Goal: Information Seeking & Learning: Learn about a topic

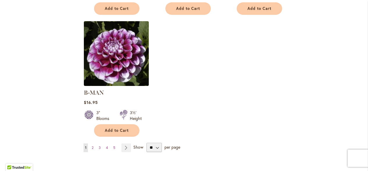
scroll to position [744, 0]
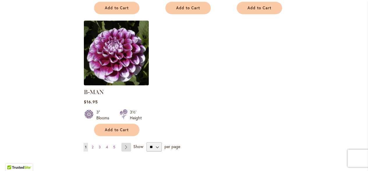
click at [126, 143] on link "Page Next" at bounding box center [126, 147] width 10 height 9
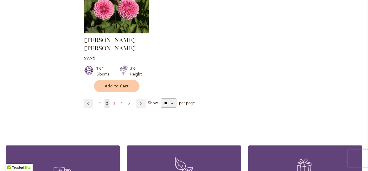
scroll to position [789, 0]
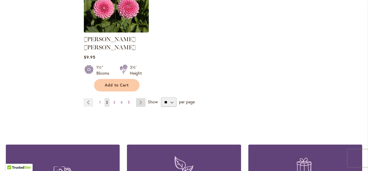
click at [141, 98] on link "Page Next" at bounding box center [141, 102] width 10 height 9
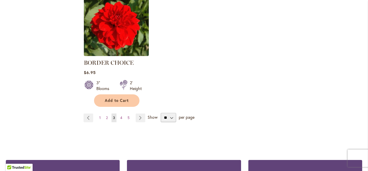
scroll to position [769, 0]
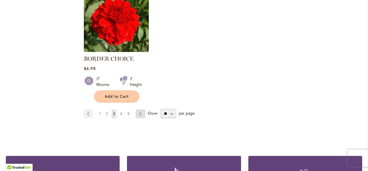
click at [139, 115] on link "Page Next" at bounding box center [141, 114] width 10 height 9
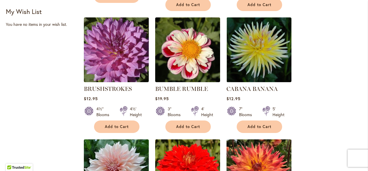
scroll to position [378, 0]
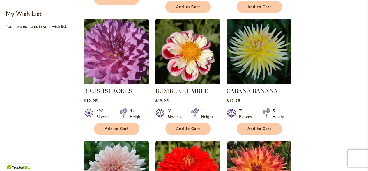
click at [102, 56] on img at bounding box center [116, 52] width 68 height 68
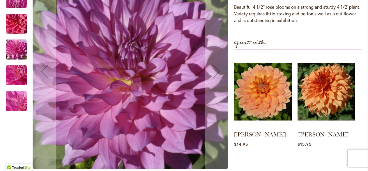
scroll to position [189, 0]
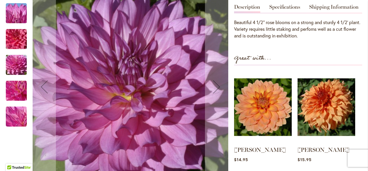
click at [23, 67] on img "BRUSHSTROKES" at bounding box center [16, 64] width 42 height 31
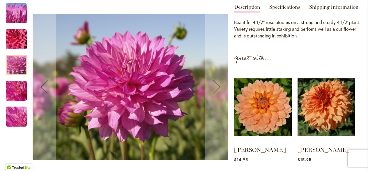
click at [19, 111] on img "BRUSHSTROKES" at bounding box center [16, 116] width 42 height 31
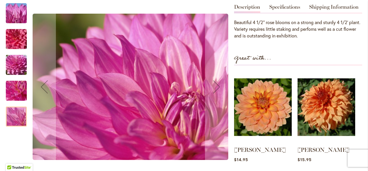
click at [17, 93] on img "BRUSHSTROKES" at bounding box center [16, 90] width 42 height 31
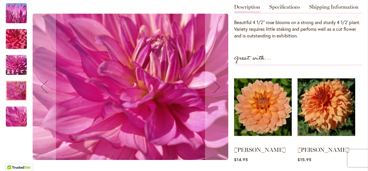
click at [18, 116] on img "BRUSHSTROKES" at bounding box center [16, 116] width 42 height 31
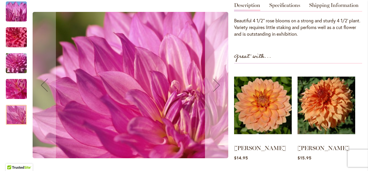
scroll to position [192, 0]
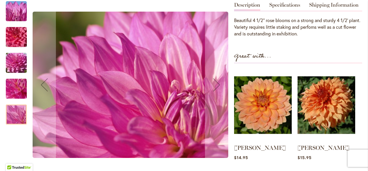
click at [21, 40] on img "BRUSHSTROKES" at bounding box center [16, 37] width 42 height 28
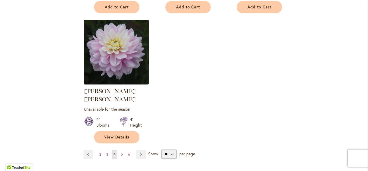
scroll to position [745, 0]
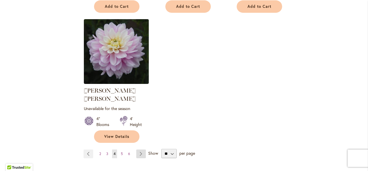
click at [142, 150] on link "Page Next" at bounding box center [141, 154] width 10 height 9
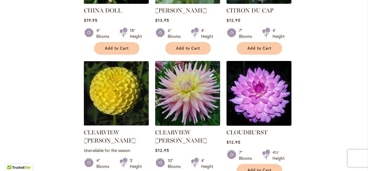
scroll to position [583, 0]
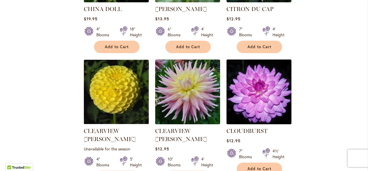
click at [273, 89] on img at bounding box center [259, 92] width 68 height 68
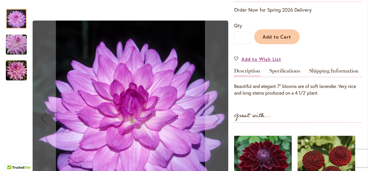
scroll to position [128, 0]
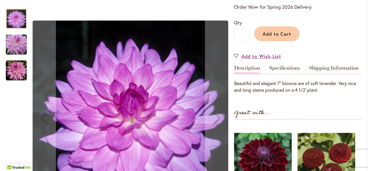
click at [17, 75] on img "Cloudburst" at bounding box center [16, 70] width 21 height 21
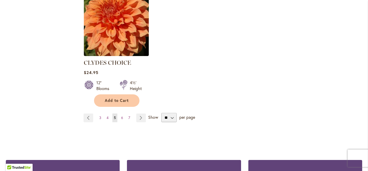
scroll to position [783, 0]
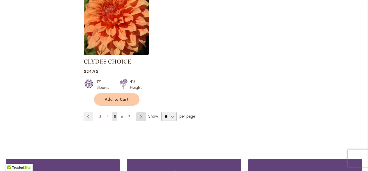
click at [139, 113] on link "Page Next" at bounding box center [141, 117] width 10 height 9
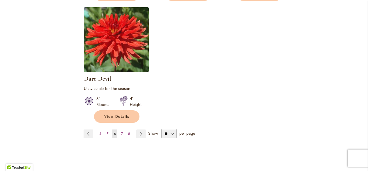
scroll to position [772, 0]
click at [141, 130] on link "Page Next" at bounding box center [141, 134] width 10 height 9
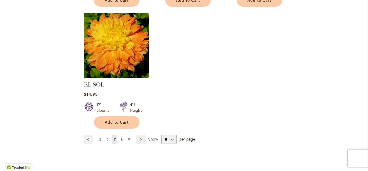
scroll to position [752, 0]
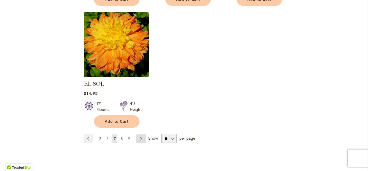
click at [140, 135] on link "Page Next" at bounding box center [141, 139] width 10 height 9
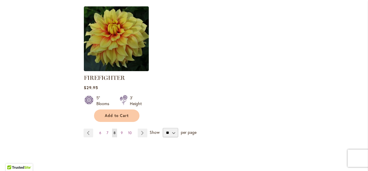
scroll to position [779, 0]
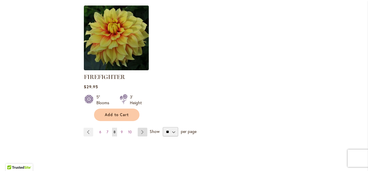
click at [141, 133] on link "Page Next" at bounding box center [143, 132] width 10 height 9
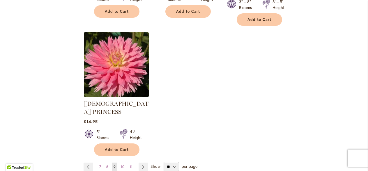
scroll to position [760, 0]
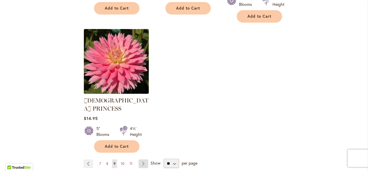
click at [141, 160] on link "Page Next" at bounding box center [144, 164] width 10 height 9
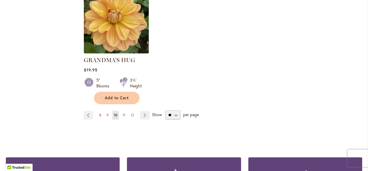
scroll to position [777, 0]
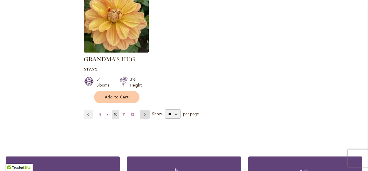
click at [145, 110] on link "Page Next" at bounding box center [145, 114] width 10 height 9
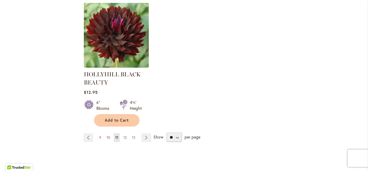
scroll to position [775, 0]
click at [145, 139] on link "Page Next" at bounding box center [146, 138] width 10 height 9
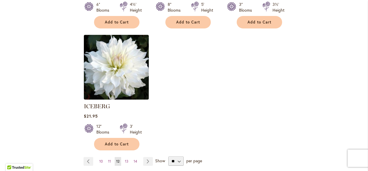
scroll to position [759, 0]
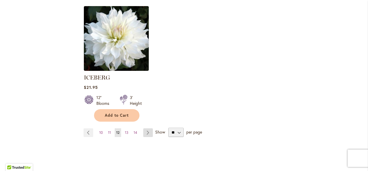
click at [149, 129] on link "Page Next" at bounding box center [148, 133] width 10 height 9
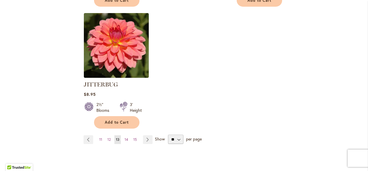
scroll to position [766, 0]
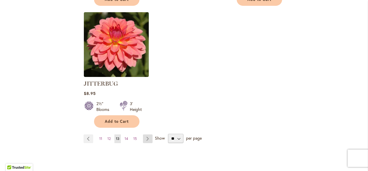
click at [146, 135] on link "Page Next" at bounding box center [148, 139] width 10 height 9
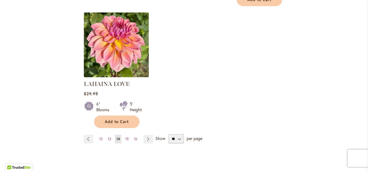
scroll to position [753, 0]
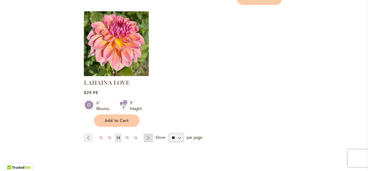
click at [147, 134] on link "Page Next" at bounding box center [149, 138] width 10 height 9
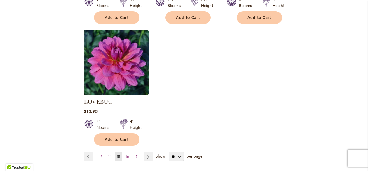
scroll to position [747, 0]
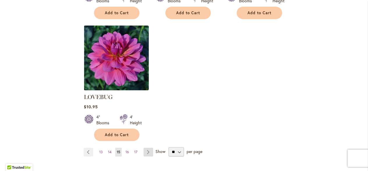
click at [146, 148] on link "Page Next" at bounding box center [149, 152] width 10 height 9
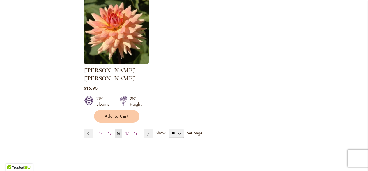
scroll to position [775, 0]
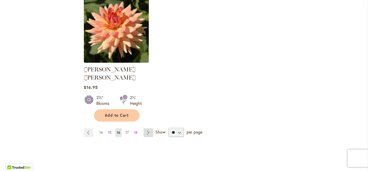
click at [148, 129] on link "Page Next" at bounding box center [149, 133] width 10 height 9
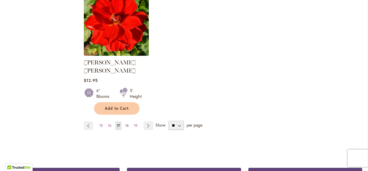
scroll to position [775, 0]
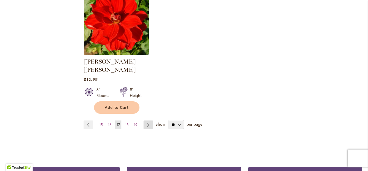
click at [149, 121] on link "Page Next" at bounding box center [149, 125] width 10 height 9
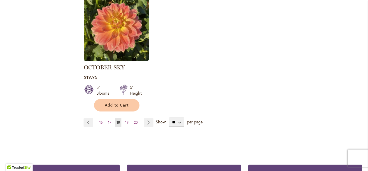
scroll to position [770, 0]
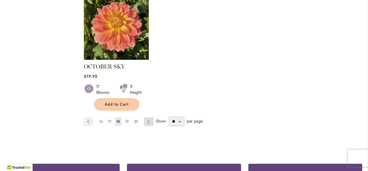
click at [147, 118] on link "Page Next" at bounding box center [149, 122] width 10 height 9
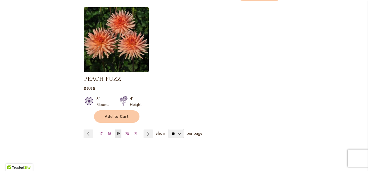
scroll to position [779, 0]
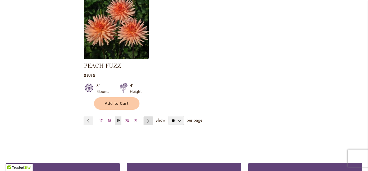
click at [144, 117] on link "Page Next" at bounding box center [149, 121] width 10 height 9
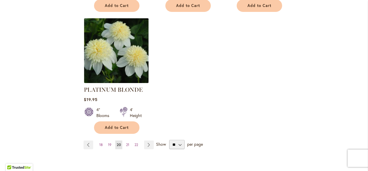
scroll to position [770, 0]
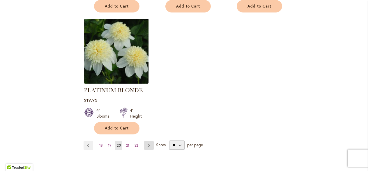
click at [149, 141] on link "Page Next" at bounding box center [149, 145] width 10 height 9
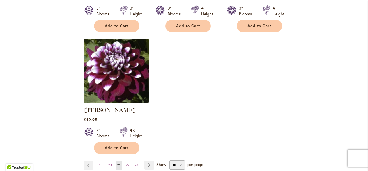
scroll to position [743, 0]
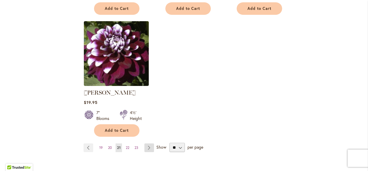
click at [149, 150] on link "Page Next" at bounding box center [149, 148] width 10 height 9
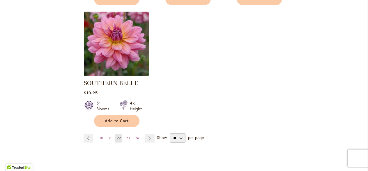
scroll to position [755, 0]
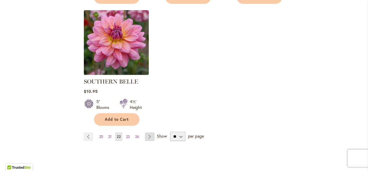
click at [151, 133] on link "Page Next" at bounding box center [150, 137] width 10 height 9
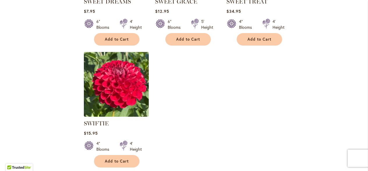
scroll to position [755, 0]
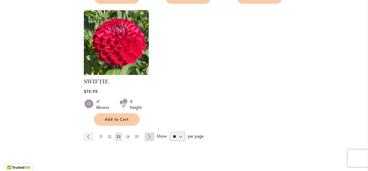
click at [149, 137] on link "Page Next" at bounding box center [150, 137] width 10 height 9
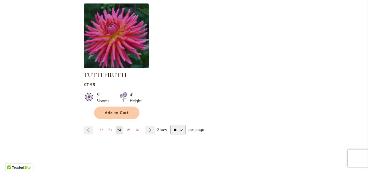
scroll to position [776, 0]
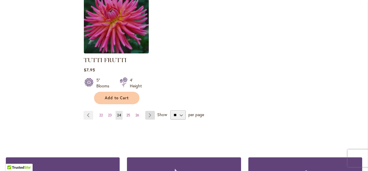
click at [151, 111] on link "Page Next" at bounding box center [150, 115] width 10 height 9
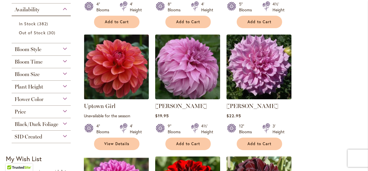
scroll to position [235, 0]
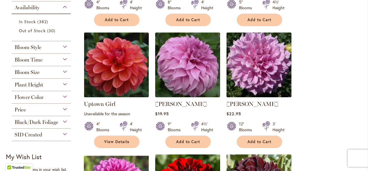
click at [270, 76] on img at bounding box center [259, 65] width 68 height 68
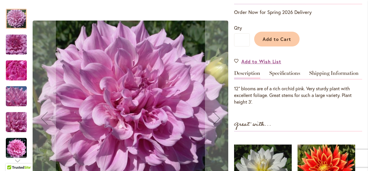
scroll to position [159, 0]
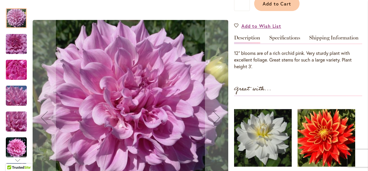
click at [19, 51] on img "Vera Seyfang" at bounding box center [16, 44] width 42 height 28
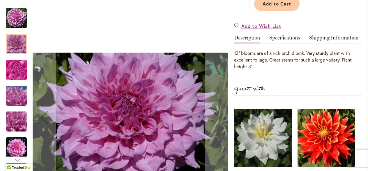
click at [18, 79] on img "Vera Seyfang" at bounding box center [16, 69] width 42 height 31
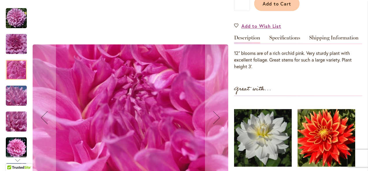
click at [20, 97] on img "Vera Seyfang" at bounding box center [16, 95] width 42 height 31
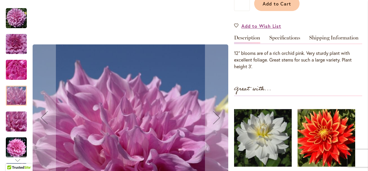
click at [20, 129] on img "Vera Seyfang" at bounding box center [16, 121] width 42 height 31
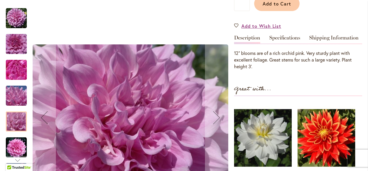
click at [22, 151] on img "Vera Seyfang" at bounding box center [16, 147] width 21 height 21
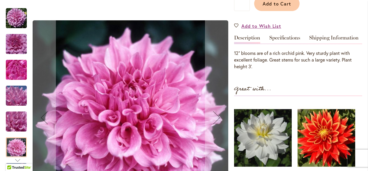
click at [21, 24] on img "Vera Seyfang" at bounding box center [16, 18] width 21 height 21
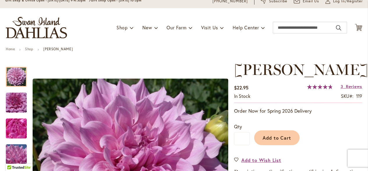
scroll to position [0, 0]
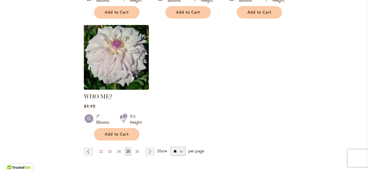
scroll to position [740, 0]
click at [149, 147] on link "Page Next" at bounding box center [150, 151] width 10 height 9
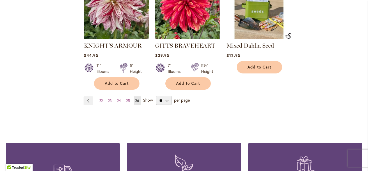
scroll to position [539, 0]
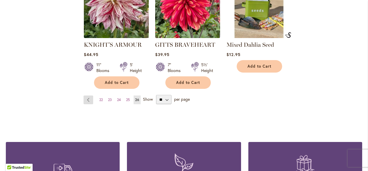
click at [87, 102] on link "Page Previous" at bounding box center [89, 100] width 10 height 9
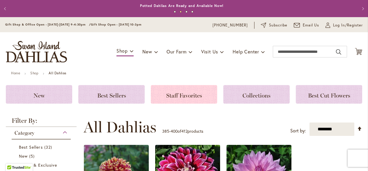
click at [182, 96] on span "Staff Favorites" at bounding box center [184, 95] width 36 height 7
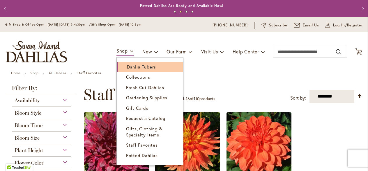
click at [127, 66] on span "Dahlia Tubers" at bounding box center [141, 67] width 29 height 6
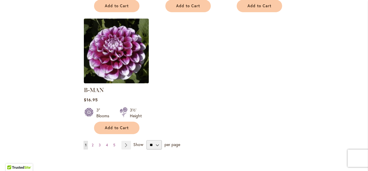
scroll to position [750, 0]
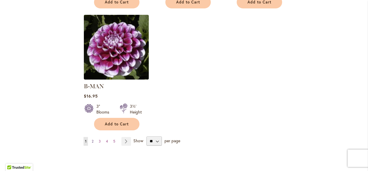
click at [92, 139] on span "2" at bounding box center [93, 141] width 2 height 4
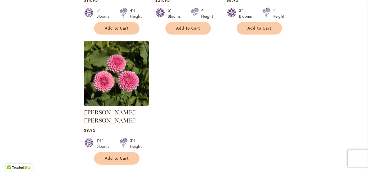
scroll to position [765, 0]
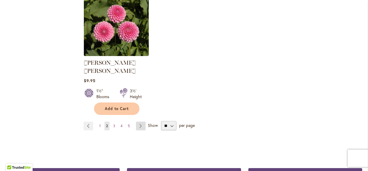
click at [141, 122] on link "Page Next" at bounding box center [141, 126] width 10 height 9
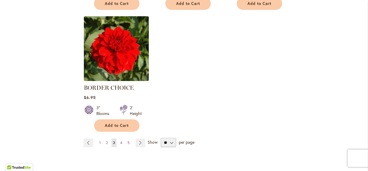
scroll to position [750, 0]
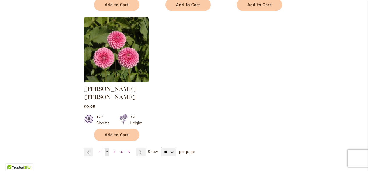
scroll to position [761, 0]
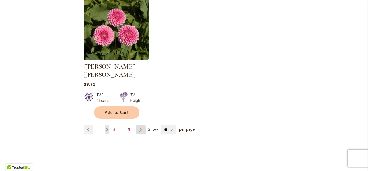
click at [141, 126] on link "Page Next" at bounding box center [141, 130] width 10 height 9
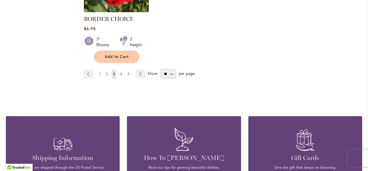
scroll to position [814, 0]
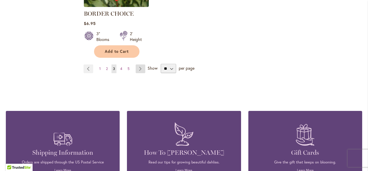
click at [141, 70] on link "Page Next" at bounding box center [141, 69] width 10 height 9
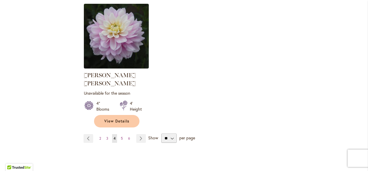
scroll to position [761, 0]
click at [139, 134] on link "Page Next" at bounding box center [141, 138] width 10 height 9
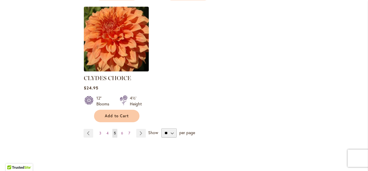
scroll to position [766, 0]
click at [141, 129] on link "Page Next" at bounding box center [141, 133] width 10 height 9
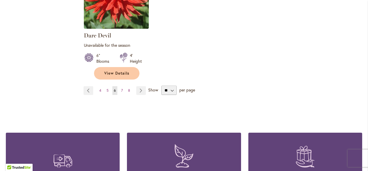
scroll to position [812, 0]
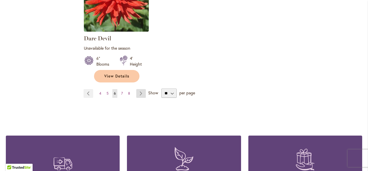
click at [141, 89] on link "Page Next" at bounding box center [141, 93] width 10 height 9
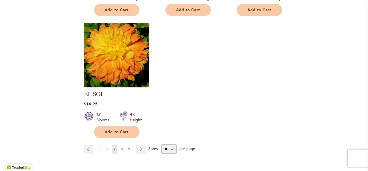
scroll to position [741, 0]
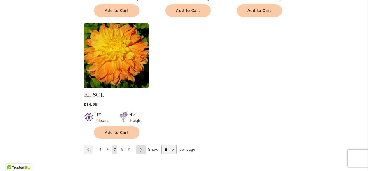
click at [139, 146] on link "Page Next" at bounding box center [141, 150] width 10 height 9
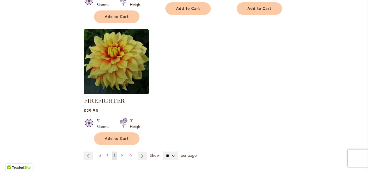
scroll to position [767, 0]
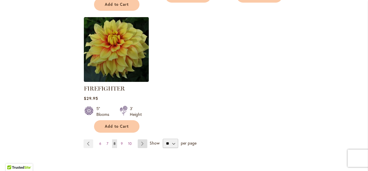
click at [142, 145] on link "Page Next" at bounding box center [143, 144] width 10 height 9
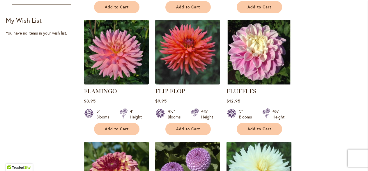
scroll to position [250, 0]
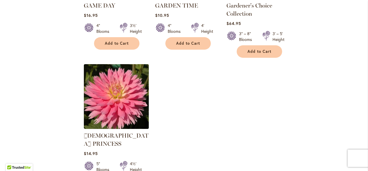
scroll to position [738, 0]
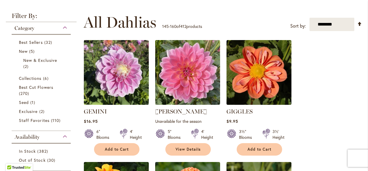
scroll to position [104, 0]
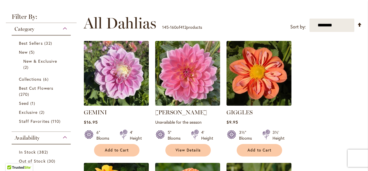
click at [125, 82] on img at bounding box center [116, 74] width 68 height 68
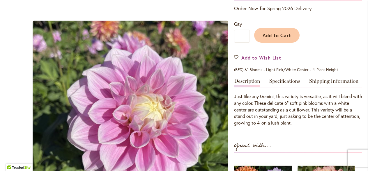
scroll to position [138, 0]
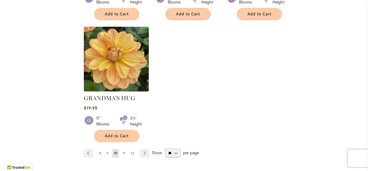
scroll to position [741, 0]
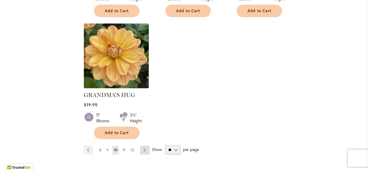
click at [143, 146] on link "Page Next" at bounding box center [145, 150] width 10 height 9
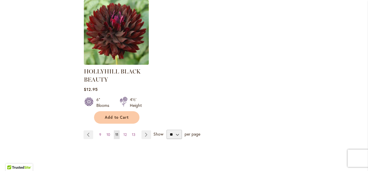
scroll to position [784, 0]
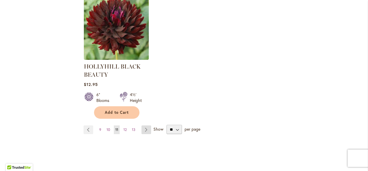
click at [145, 131] on link "Page Next" at bounding box center [146, 130] width 10 height 9
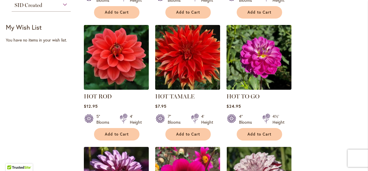
scroll to position [364, 0]
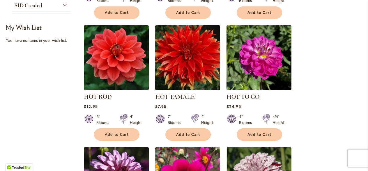
click at [264, 73] on img at bounding box center [259, 58] width 68 height 68
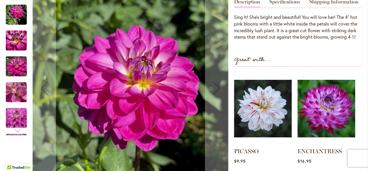
scroll to position [195, 0]
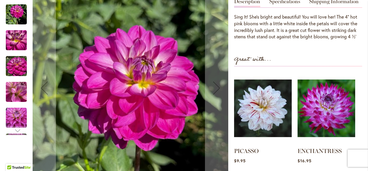
click at [18, 95] on img "HOT TO GO" at bounding box center [16, 92] width 42 height 31
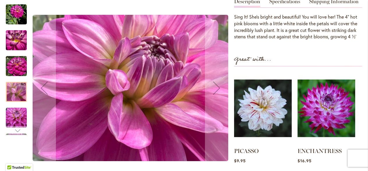
click at [19, 133] on div "Next" at bounding box center [16, 131] width 9 height 9
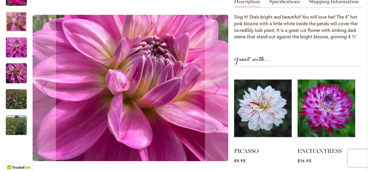
click at [15, 83] on img "HOT TO GO" at bounding box center [16, 73] width 21 height 21
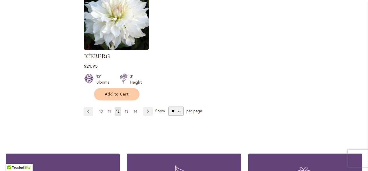
scroll to position [787, 0]
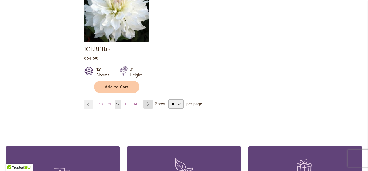
click at [145, 100] on link "Page Next" at bounding box center [148, 104] width 10 height 9
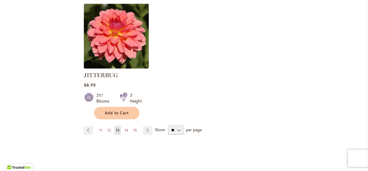
scroll to position [780, 0]
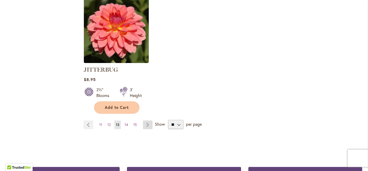
click at [150, 121] on link "Page Next" at bounding box center [148, 125] width 10 height 9
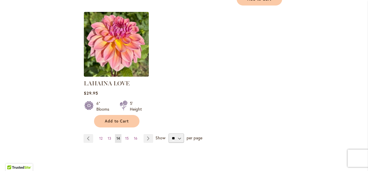
scroll to position [770, 0]
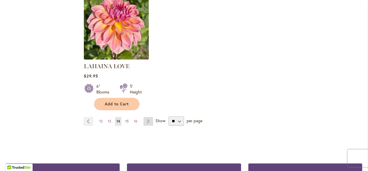
click at [149, 117] on link "Page Next" at bounding box center [149, 121] width 10 height 9
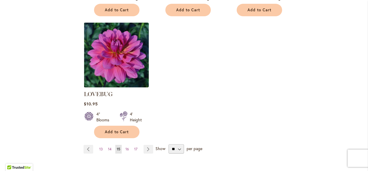
scroll to position [752, 0]
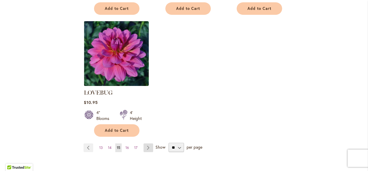
click at [148, 144] on link "Page Next" at bounding box center [149, 148] width 10 height 9
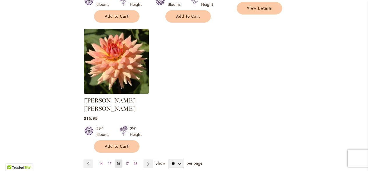
scroll to position [764, 0]
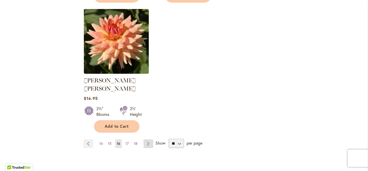
click at [147, 140] on link "Page Next" at bounding box center [149, 144] width 10 height 9
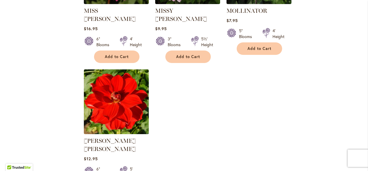
scroll to position [756, 0]
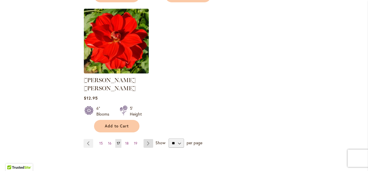
click at [148, 139] on link "Page Next" at bounding box center [149, 143] width 10 height 9
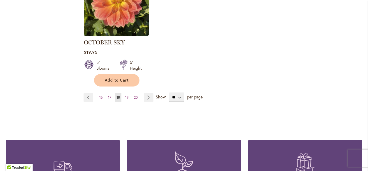
scroll to position [796, 0]
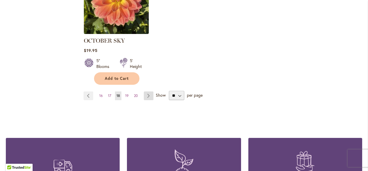
click at [149, 92] on link "Page Next" at bounding box center [149, 96] width 10 height 9
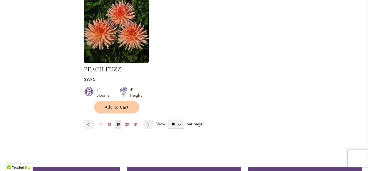
scroll to position [777, 0]
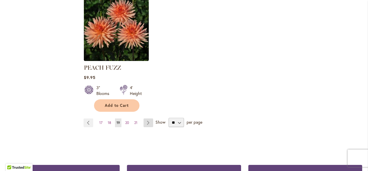
click at [149, 119] on link "Page Next" at bounding box center [149, 123] width 10 height 9
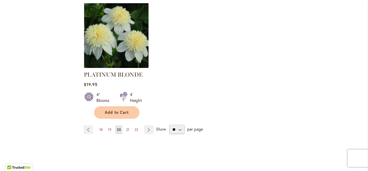
scroll to position [804, 0]
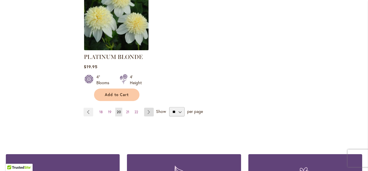
click at [150, 108] on link "Page Next" at bounding box center [149, 112] width 10 height 9
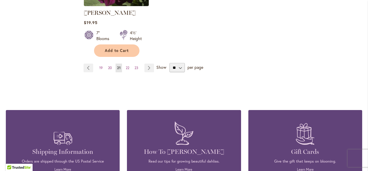
scroll to position [828, 0]
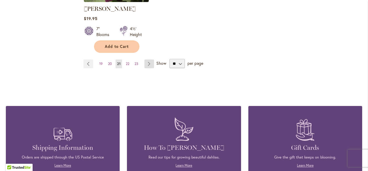
click at [151, 63] on link "Page Next" at bounding box center [149, 64] width 10 height 9
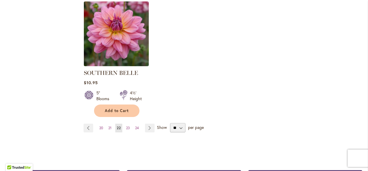
scroll to position [765, 0]
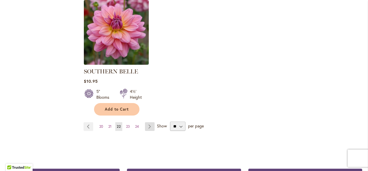
click at [149, 123] on link "Page Next" at bounding box center [150, 127] width 10 height 9
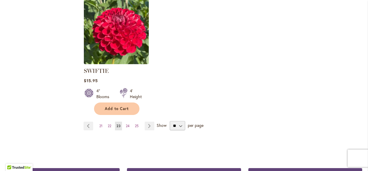
scroll to position [777, 0]
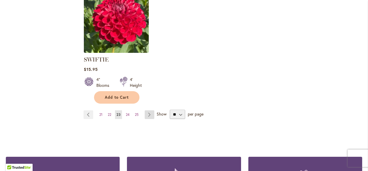
click at [151, 116] on link "Page Next" at bounding box center [150, 115] width 10 height 9
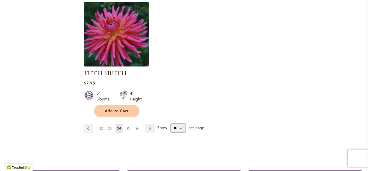
scroll to position [764, 0]
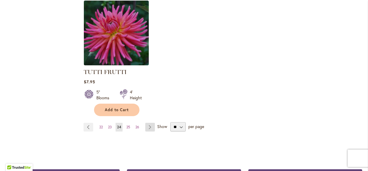
click at [150, 123] on link "Page Next" at bounding box center [150, 127] width 10 height 9
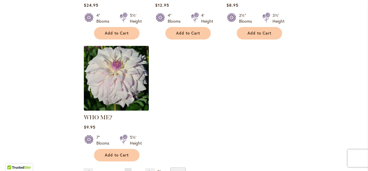
scroll to position [754, 0]
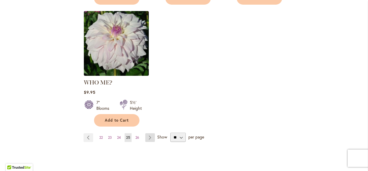
click at [152, 134] on link "Page Next" at bounding box center [150, 138] width 10 height 9
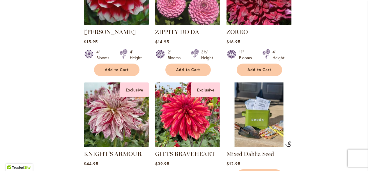
scroll to position [426, 0]
